Goal: Task Accomplishment & Management: Manage account settings

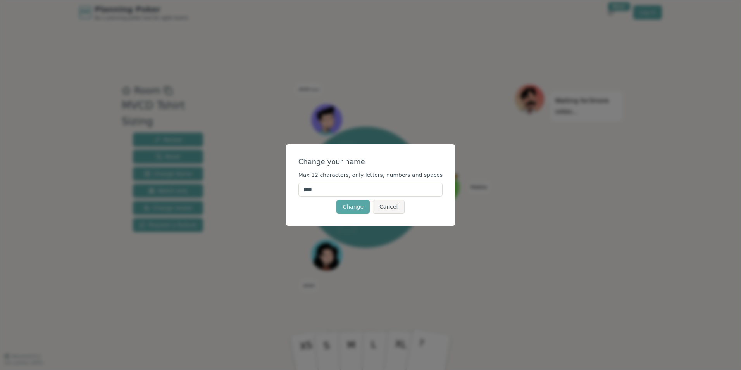
drag, startPoint x: 342, startPoint y: 188, endPoint x: 278, endPoint y: 188, distance: 64.0
click at [281, 189] on div "Change your name Max 12 characters, only letters, numbers and spaces **** Chang…" at bounding box center [370, 185] width 741 height 370
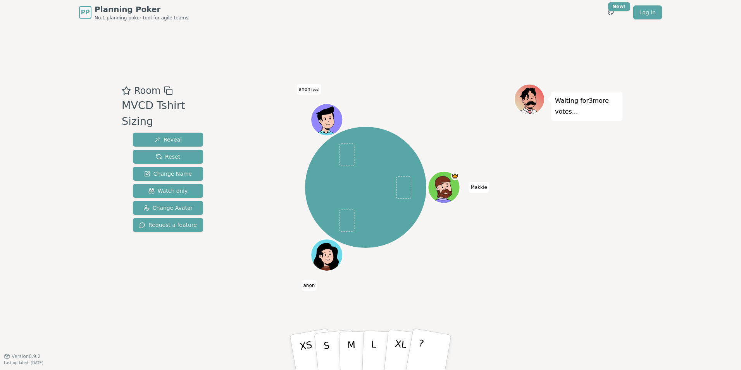
click at [309, 288] on span "anon" at bounding box center [309, 285] width 16 height 11
drag, startPoint x: 309, startPoint y: 288, endPoint x: 359, endPoint y: 271, distance: 53.3
click at [383, 277] on div "Makkie [PERSON_NAME] (you)" at bounding box center [365, 187] width 297 height 179
click at [618, 8] on html "PP Planning Poker No.1 planning poker tool for agile teams Toggle theme New! Lo…" at bounding box center [370, 185] width 741 height 370
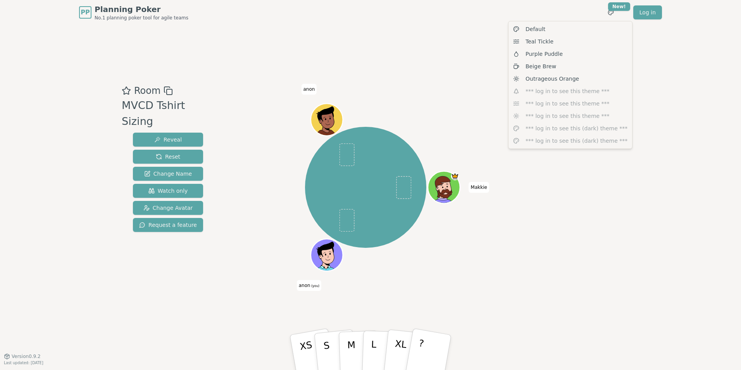
click at [164, 193] on html "PP Planning Poker No.1 planning poker tool for agile teams Toggle theme New! Lo…" at bounding box center [370, 185] width 741 height 370
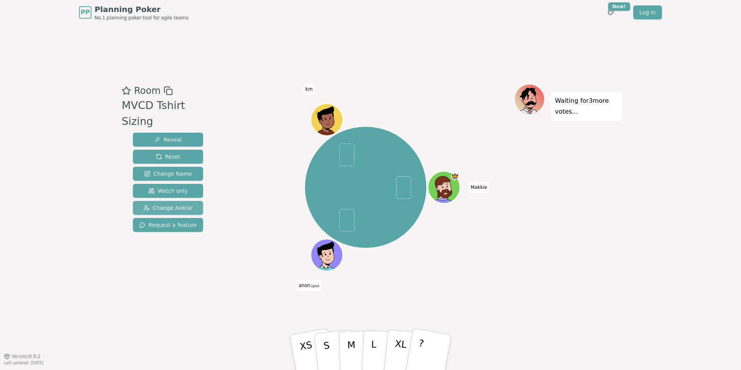
click at [164, 204] on span "Change Avatar" at bounding box center [168, 208] width 50 height 8
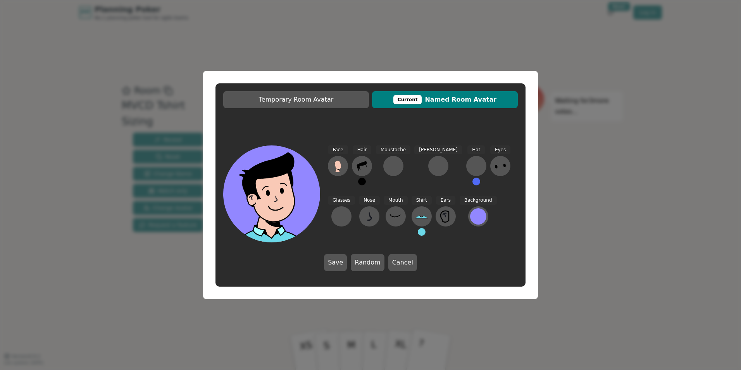
click at [449, 100] on span "Current Named Room Avatar" at bounding box center [445, 99] width 138 height 9
click at [597, 256] on div "Temporary Room Avatar Current Named Room Avatar Face Hair Moustache [PERSON_NAM…" at bounding box center [370, 185] width 741 height 370
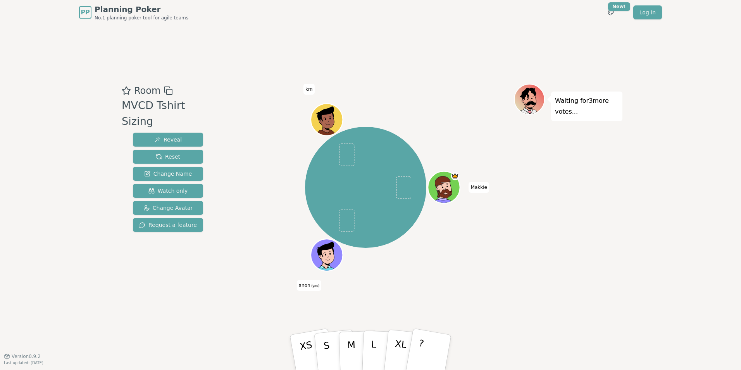
drag, startPoint x: 304, startPoint y: 288, endPoint x: 284, endPoint y: 291, distance: 20.8
click at [272, 296] on div "Makkie anon (you) km" at bounding box center [365, 190] width 297 height 213
click at [312, 284] on span "(you)" at bounding box center [314, 285] width 9 height 3
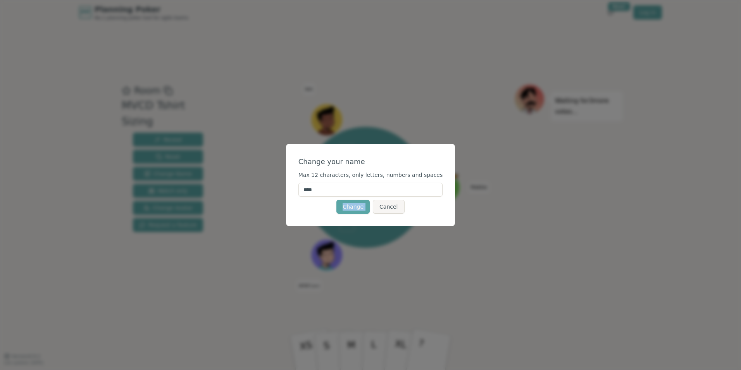
click at [312, 284] on div "Change your name Max 12 characters, only letters, numbers and spaces **** Chang…" at bounding box center [370, 185] width 741 height 370
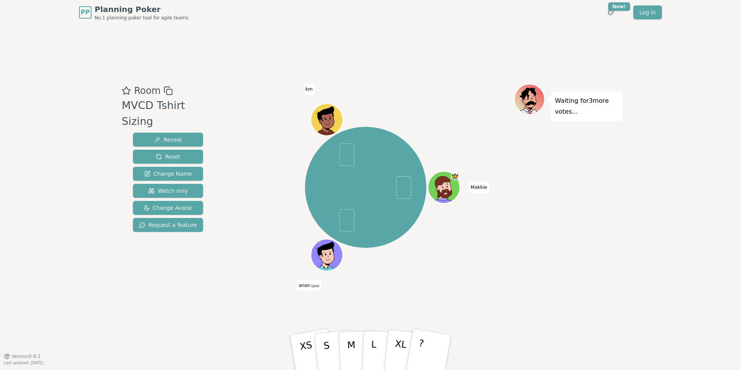
click at [311, 286] on span "(you)" at bounding box center [314, 285] width 9 height 3
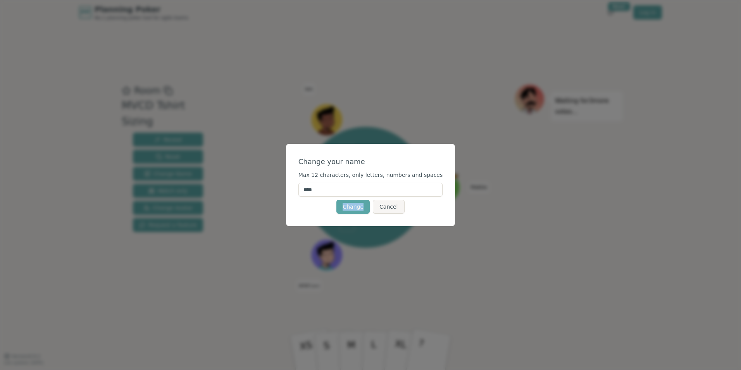
click at [311, 286] on div "Change your name Max 12 characters, only letters, numbers and spaces **** Chang…" at bounding box center [370, 185] width 741 height 370
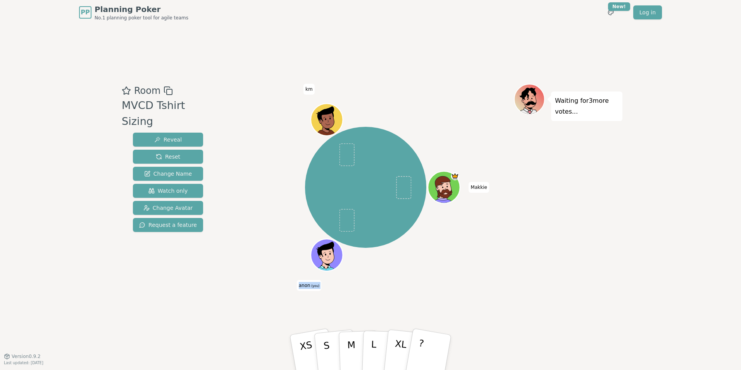
click at [311, 286] on span "(you)" at bounding box center [314, 285] width 9 height 3
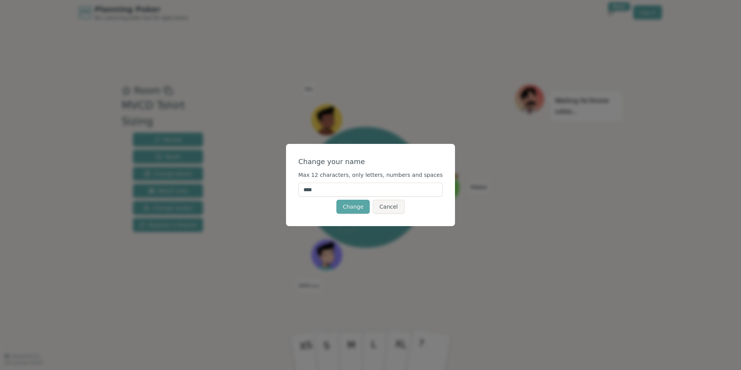
drag, startPoint x: 311, startPoint y: 286, endPoint x: 312, endPoint y: 189, distance: 97.3
click at [312, 189] on input "****" at bounding box center [370, 190] width 145 height 14
type input "***"
click at [356, 207] on button "Change" at bounding box center [352, 207] width 33 height 14
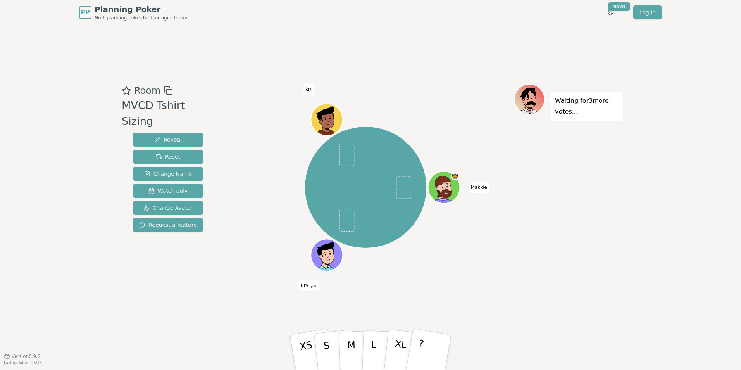
click at [336, 263] on div at bounding box center [327, 265] width 31 height 28
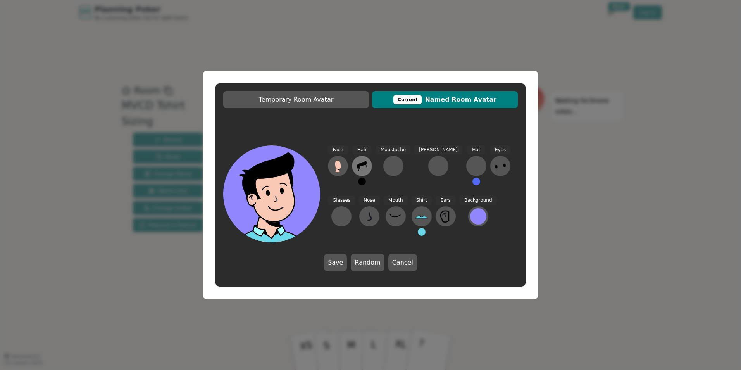
click at [366, 167] on icon at bounding box center [362, 166] width 12 height 12
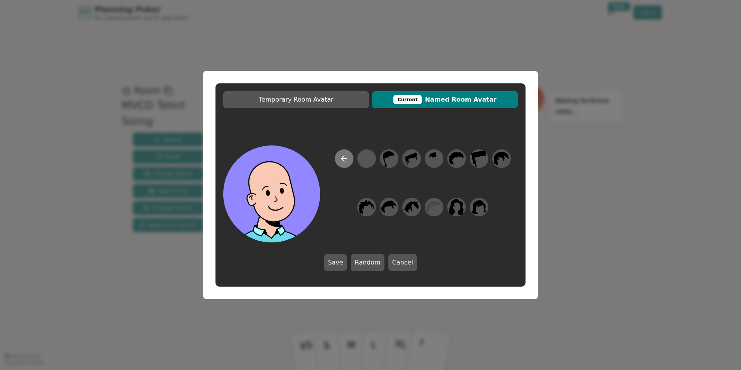
click at [346, 161] on icon at bounding box center [344, 158] width 9 height 9
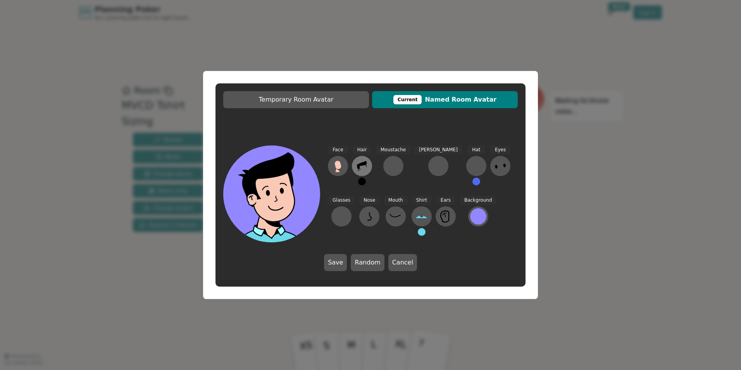
click at [361, 164] on icon at bounding box center [362, 166] width 10 height 10
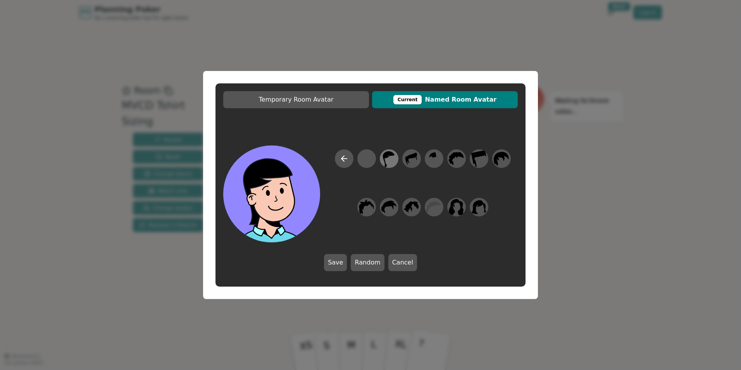
click at [385, 162] on icon at bounding box center [389, 159] width 12 height 16
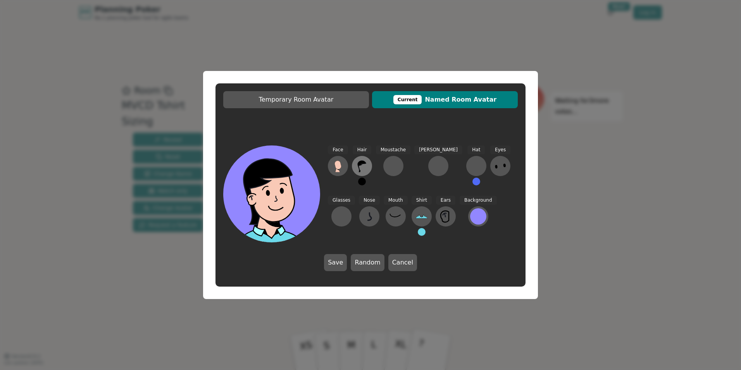
click at [367, 166] on icon at bounding box center [362, 166] width 12 height 12
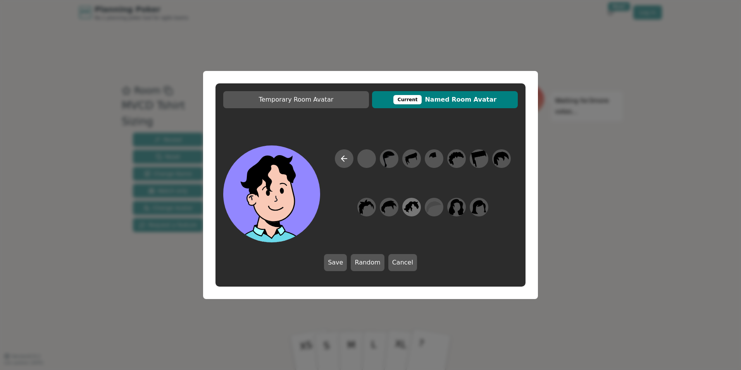
click at [415, 204] on icon at bounding box center [416, 206] width 5 height 6
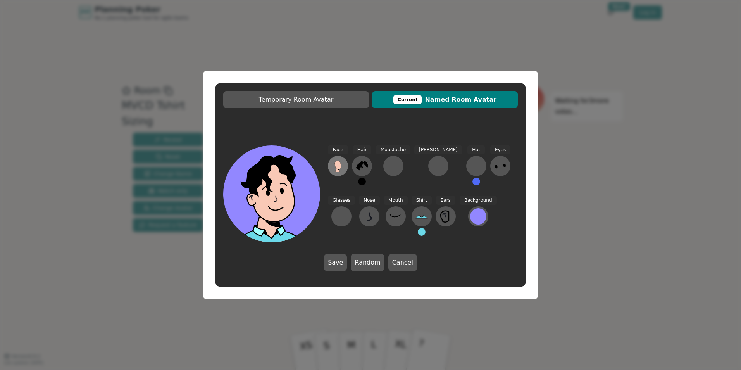
click at [339, 165] on icon at bounding box center [338, 164] width 7 height 9
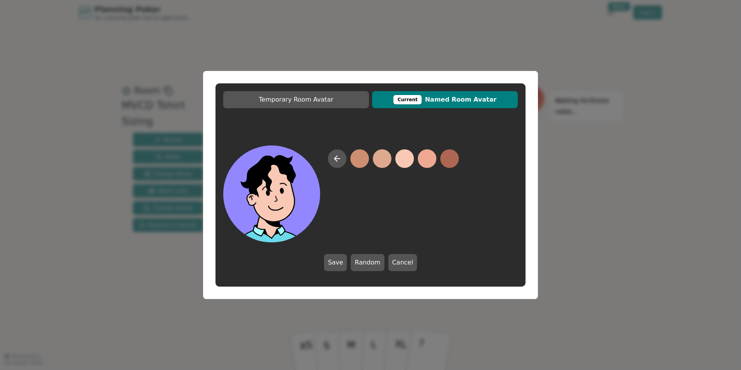
click at [409, 163] on button at bounding box center [404, 158] width 19 height 19
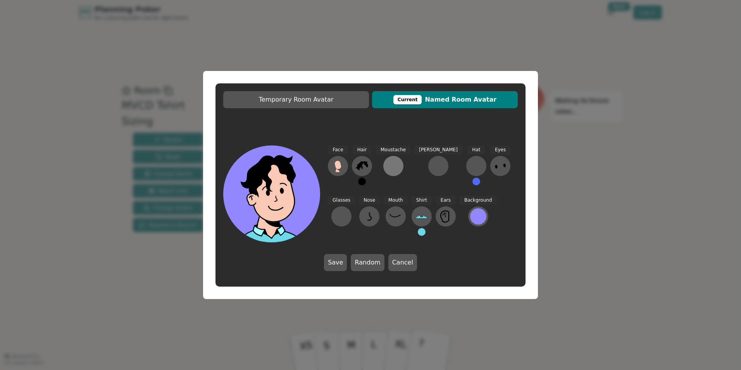
click at [393, 169] on div at bounding box center [393, 166] width 12 height 12
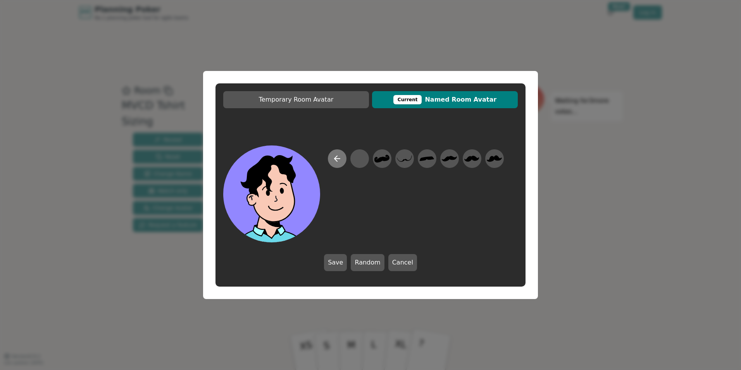
click at [336, 157] on icon at bounding box center [336, 158] width 3 height 5
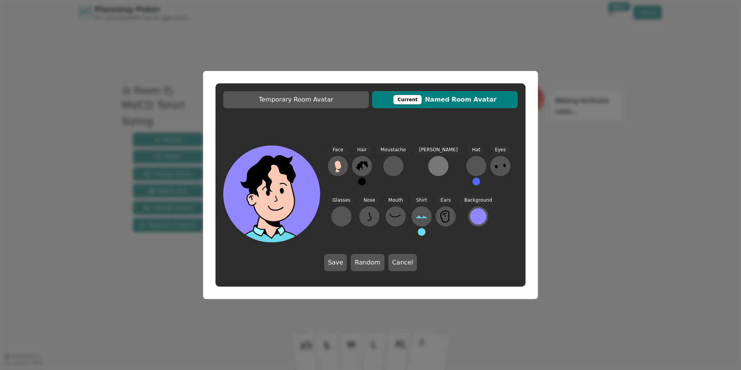
click at [432, 164] on div at bounding box center [438, 166] width 12 height 12
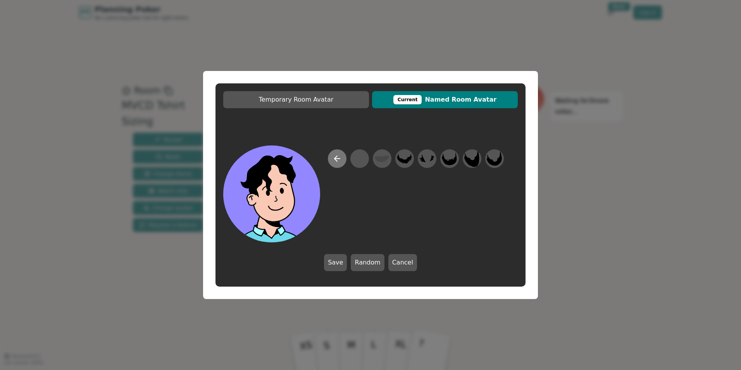
click at [334, 157] on icon at bounding box center [337, 158] width 9 height 9
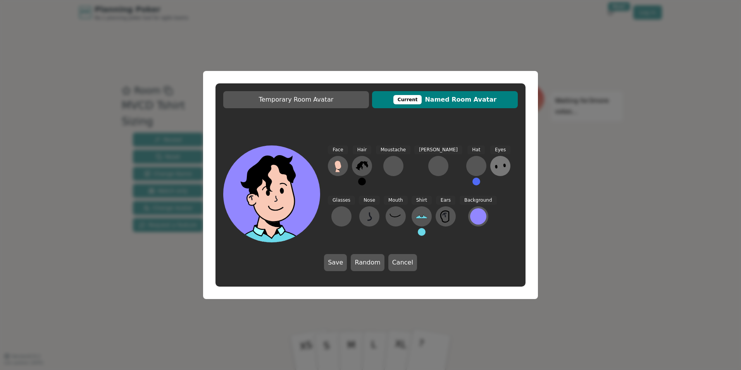
click at [494, 168] on icon at bounding box center [500, 166] width 12 height 12
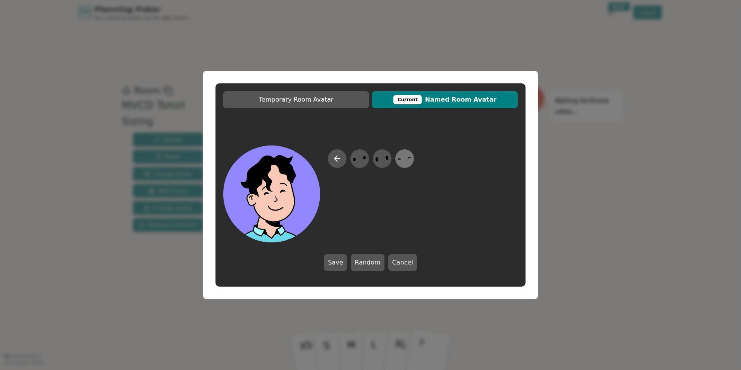
click at [405, 159] on icon at bounding box center [404, 158] width 15 height 17
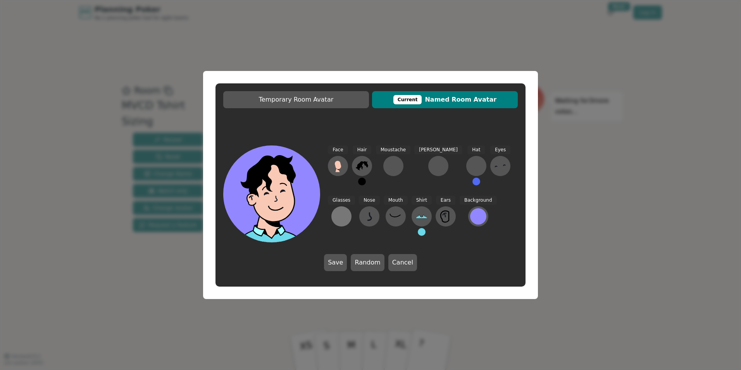
click at [352, 206] on button at bounding box center [341, 216] width 20 height 20
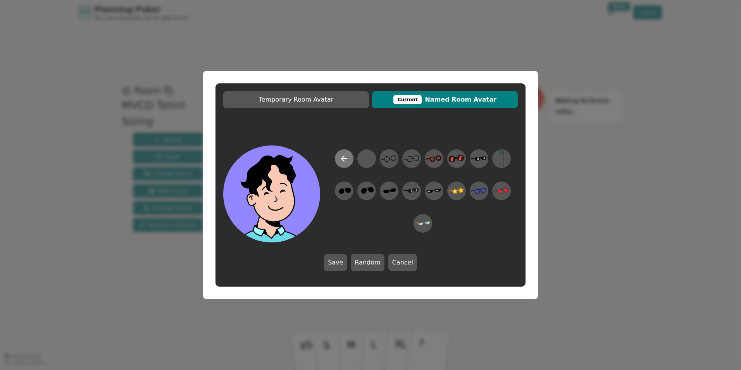
click at [341, 154] on button at bounding box center [344, 158] width 19 height 19
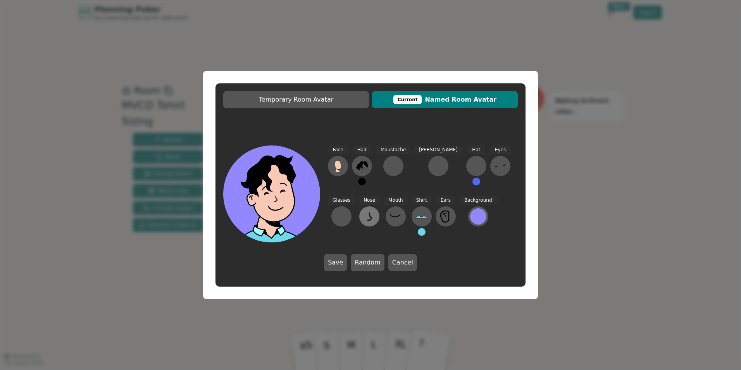
click at [363, 215] on icon at bounding box center [369, 216] width 12 height 12
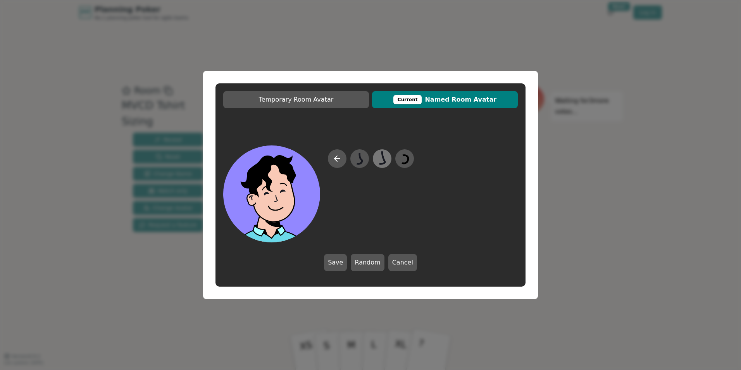
click at [381, 159] on icon at bounding box center [381, 158] width 15 height 17
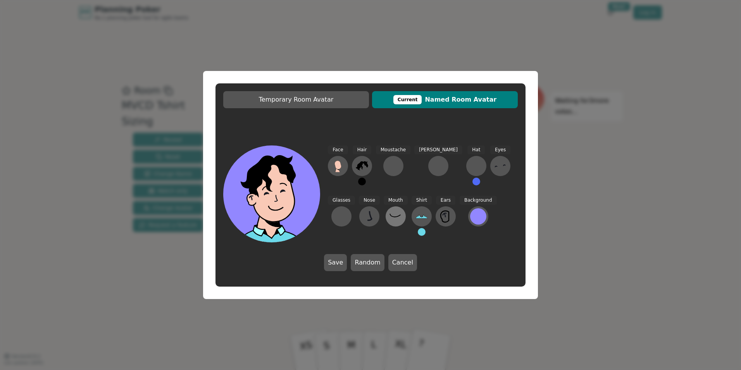
click at [386, 210] on button at bounding box center [396, 216] width 20 height 20
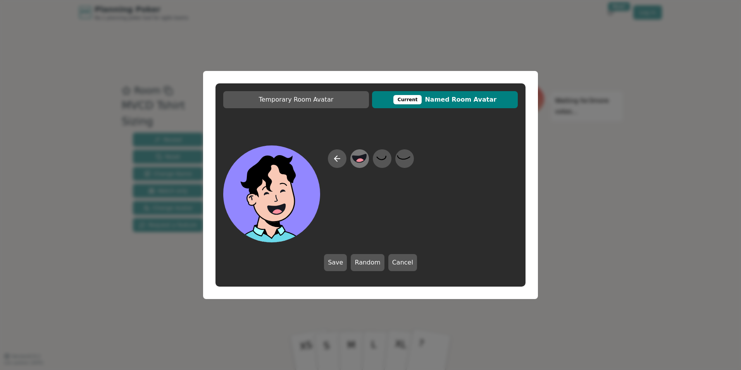
click at [361, 163] on circle at bounding box center [360, 163] width 10 height 10
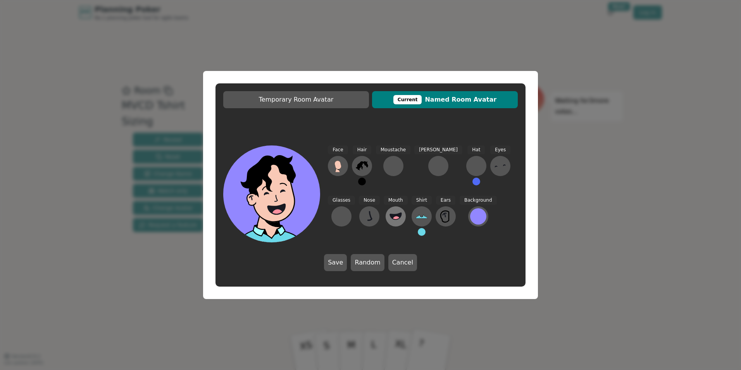
click at [392, 219] on circle at bounding box center [396, 220] width 8 height 8
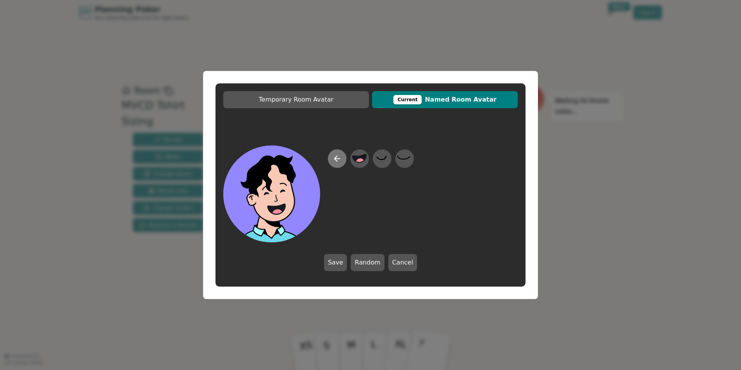
click at [339, 157] on icon at bounding box center [337, 158] width 9 height 9
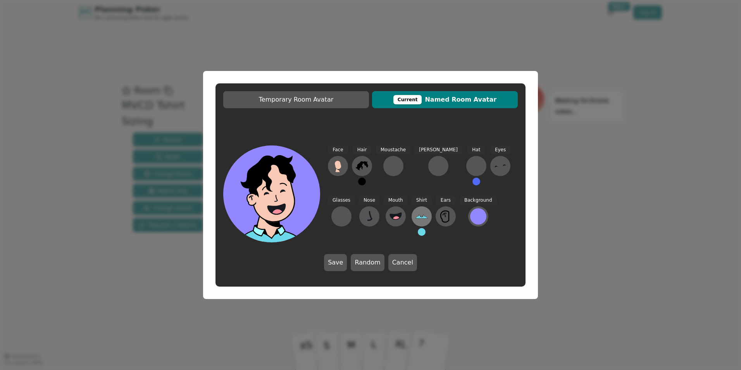
click at [416, 215] on icon at bounding box center [422, 216] width 12 height 12
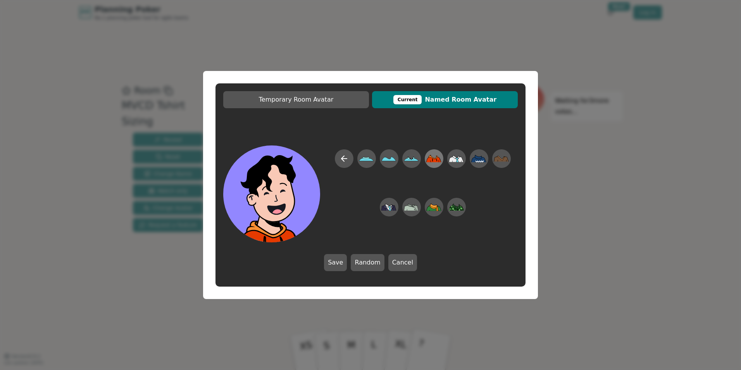
click at [433, 158] on icon at bounding box center [433, 156] width 9 height 3
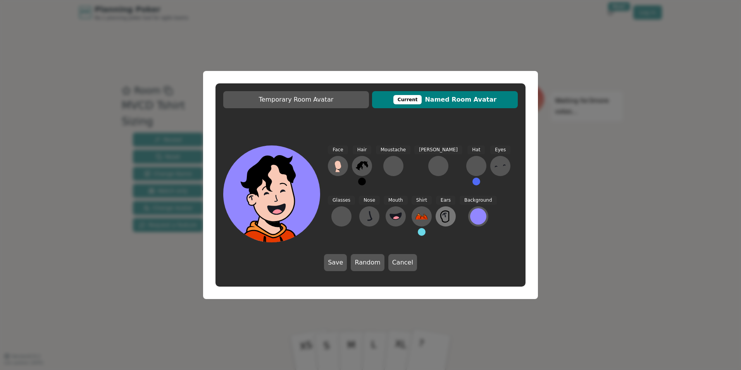
click at [440, 217] on icon at bounding box center [446, 216] width 12 height 12
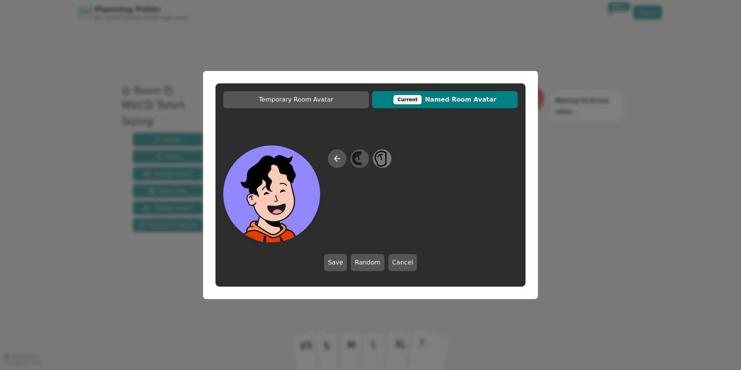
click at [389, 162] on icon at bounding box center [381, 158] width 15 height 17
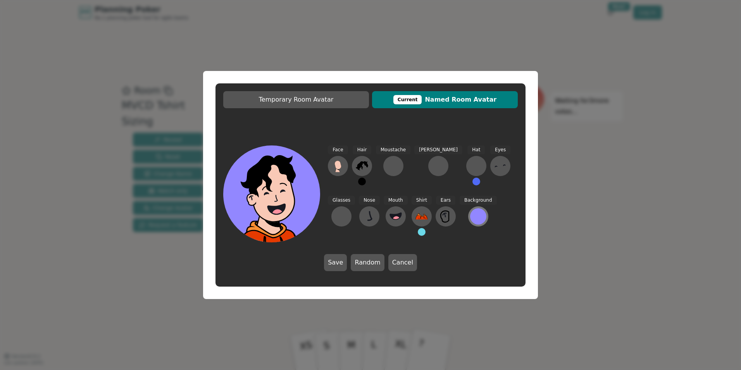
click at [470, 217] on div at bounding box center [478, 216] width 16 height 16
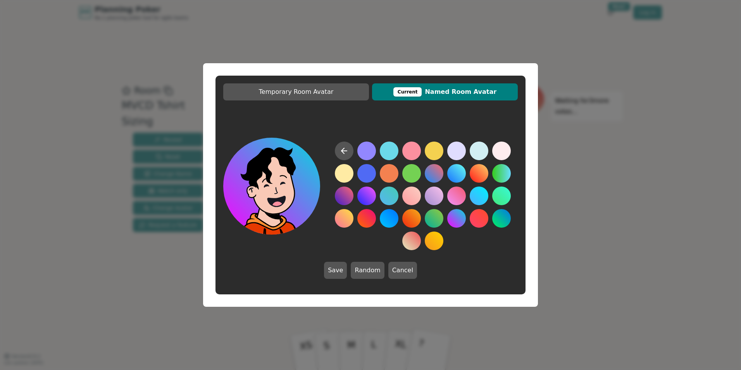
click at [452, 216] on button at bounding box center [456, 218] width 19 height 19
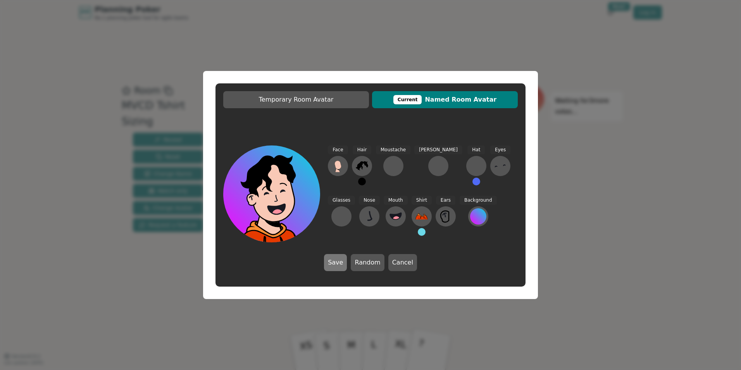
click at [336, 264] on button "Save" at bounding box center [335, 262] width 23 height 17
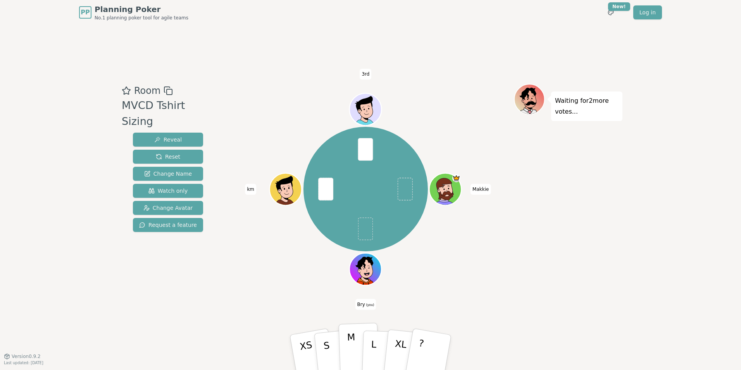
click at [353, 352] on p "M" at bounding box center [351, 352] width 9 height 42
